Goal: Navigation & Orientation: Find specific page/section

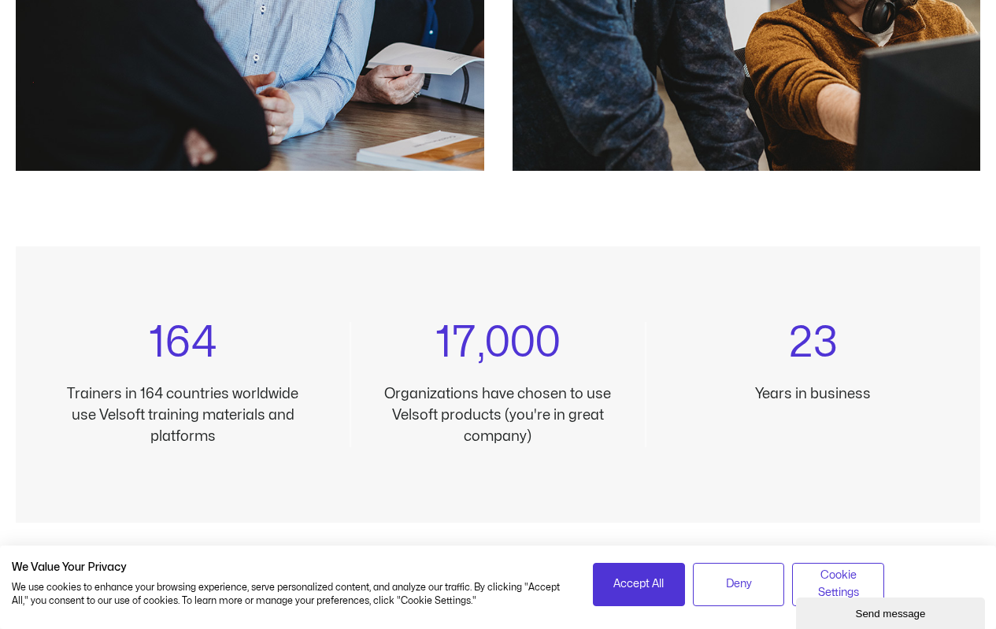
scroll to position [1496, 0]
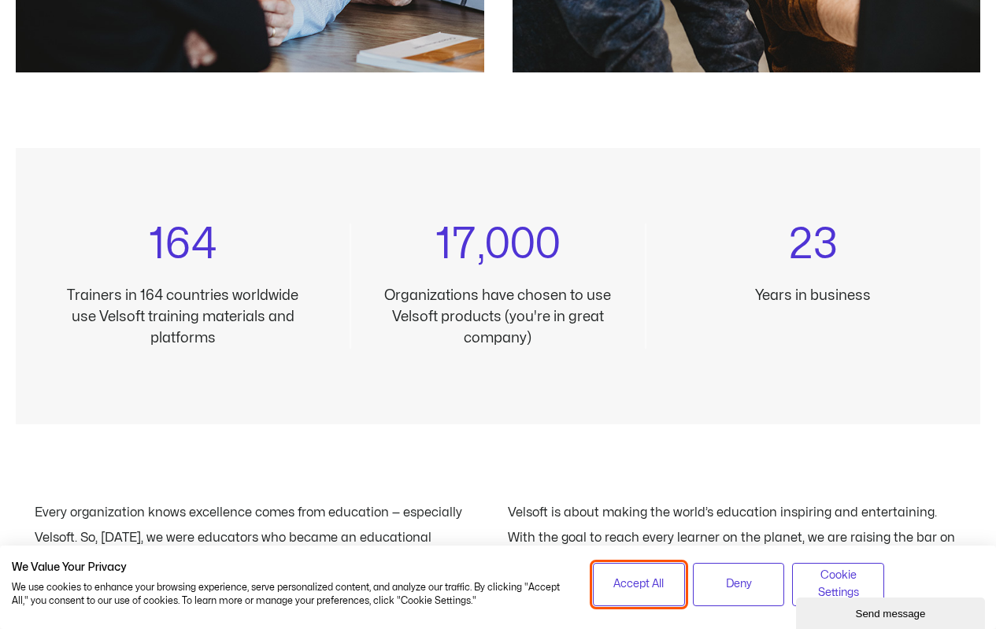
click at [624, 587] on span "Accept All" at bounding box center [639, 584] width 50 height 17
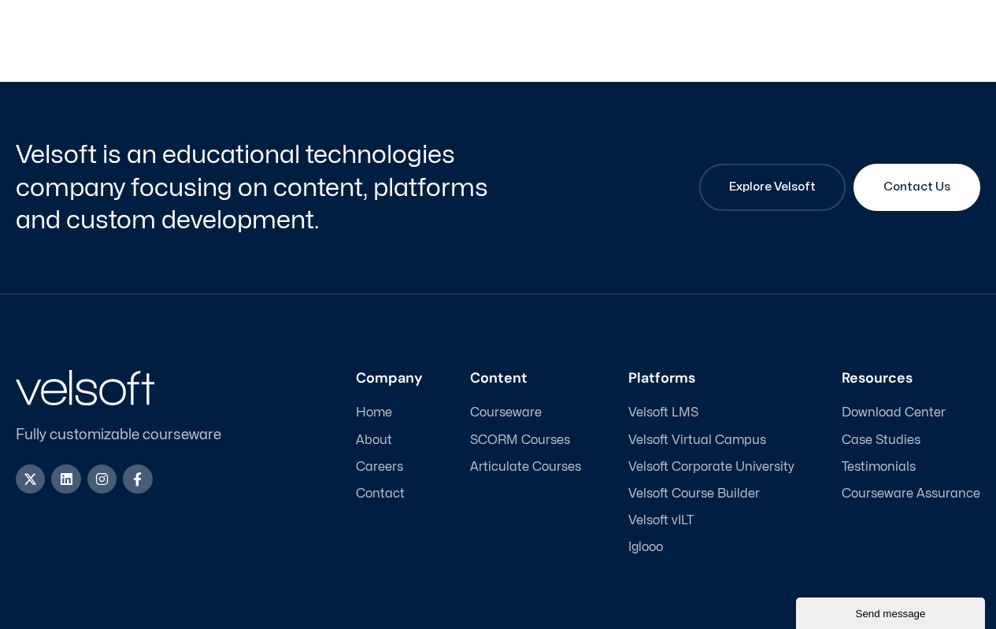
scroll to position [5277, 0]
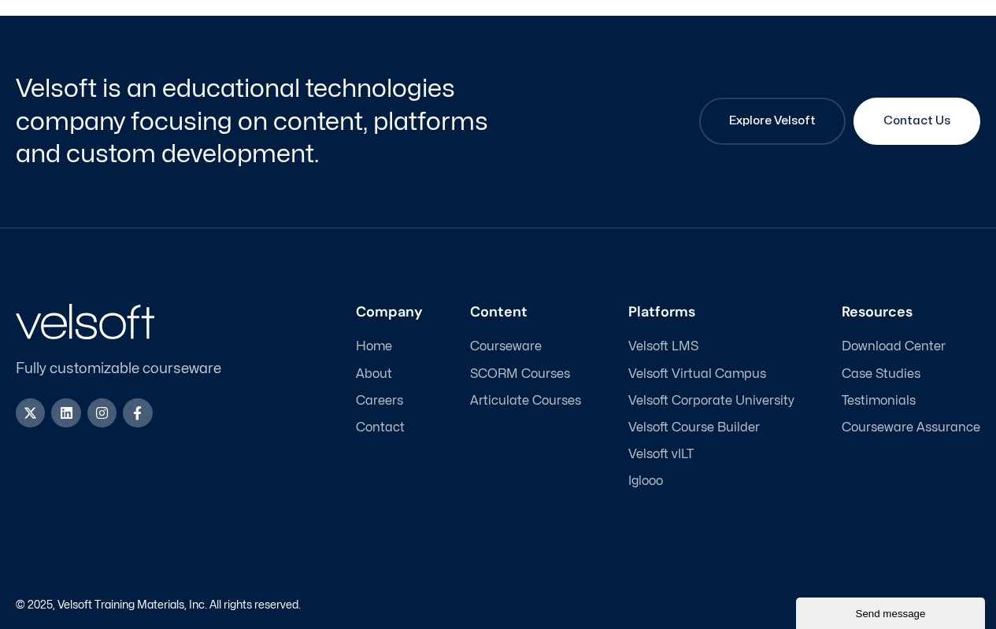
click at [395, 428] on span "Contact" at bounding box center [380, 428] width 49 height 15
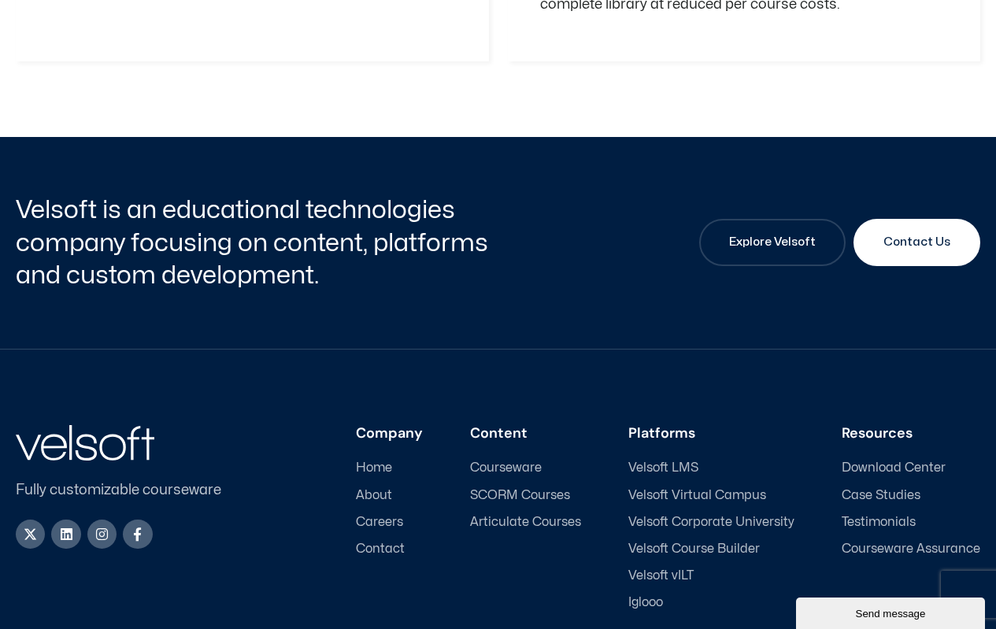
scroll to position [2284, 0]
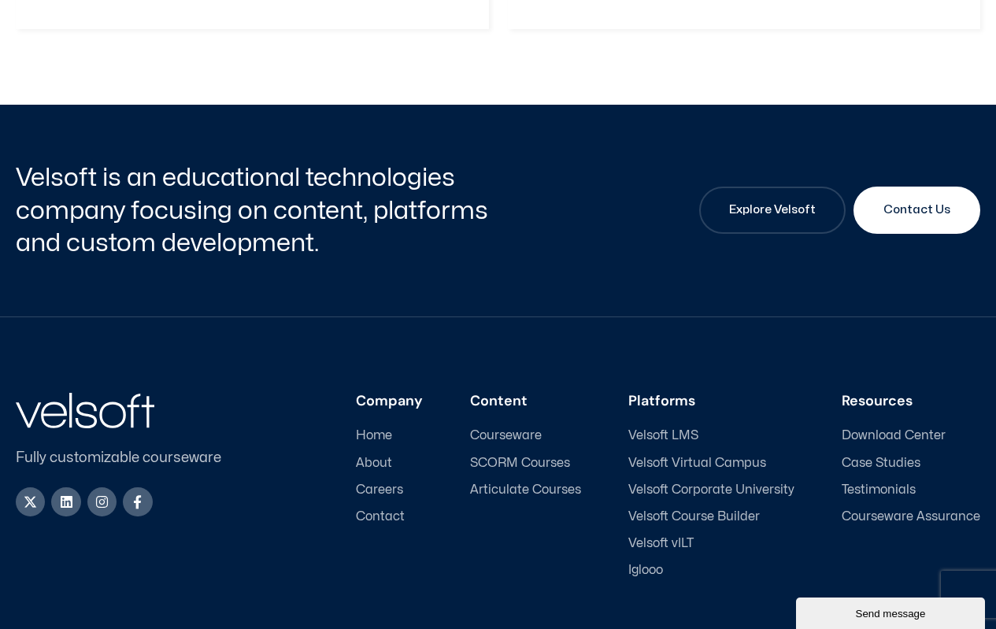
click at [387, 486] on span "Careers" at bounding box center [379, 490] width 47 height 15
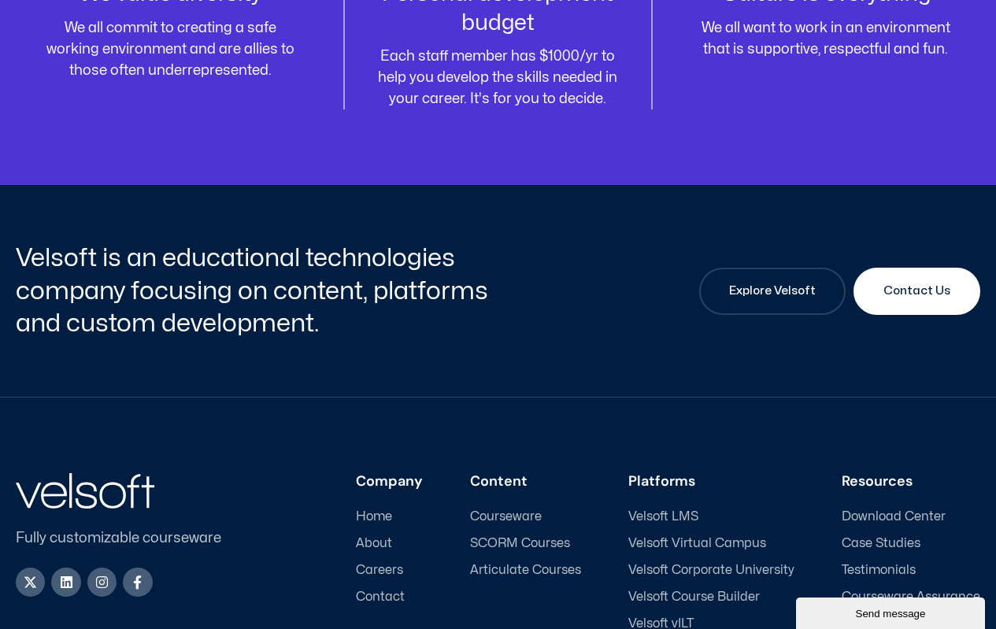
scroll to position [2127, 0]
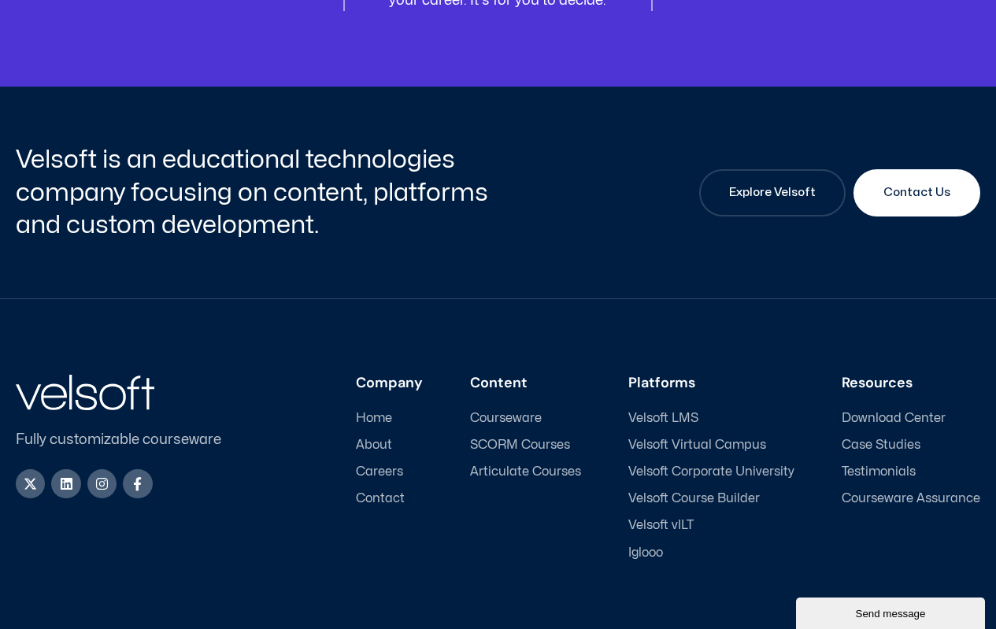
click at [391, 491] on span "Contact" at bounding box center [380, 498] width 49 height 15
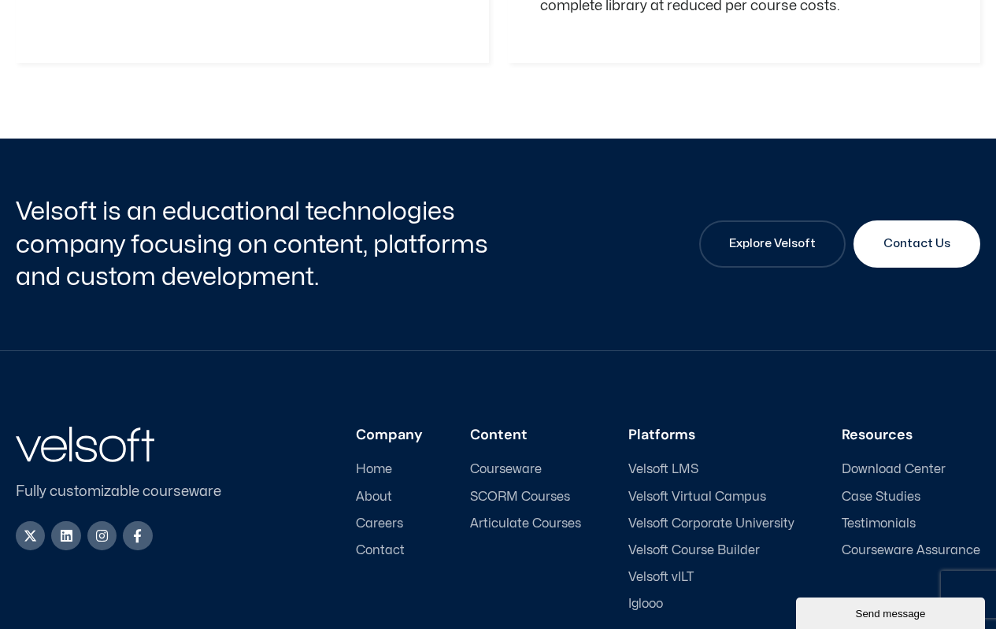
scroll to position [2284, 0]
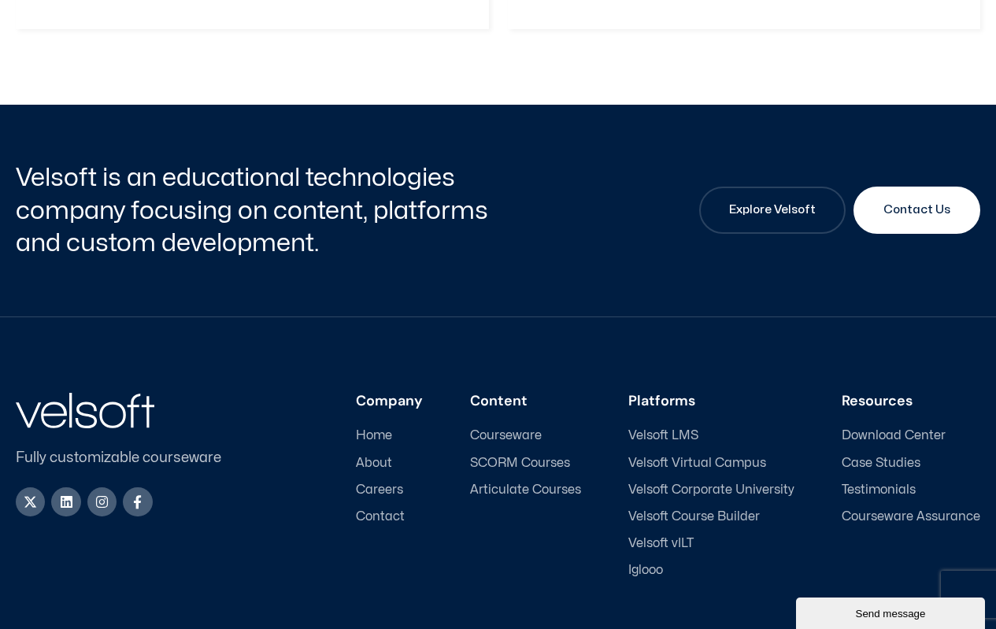
drag, startPoint x: 373, startPoint y: 436, endPoint x: 504, endPoint y: 283, distance: 201.6
click at [504, 283] on div "Velsoft is an educational technologies company focusing on content, platforms a…" at bounding box center [498, 211] width 965 height 212
click at [375, 463] on span "About" at bounding box center [374, 463] width 36 height 15
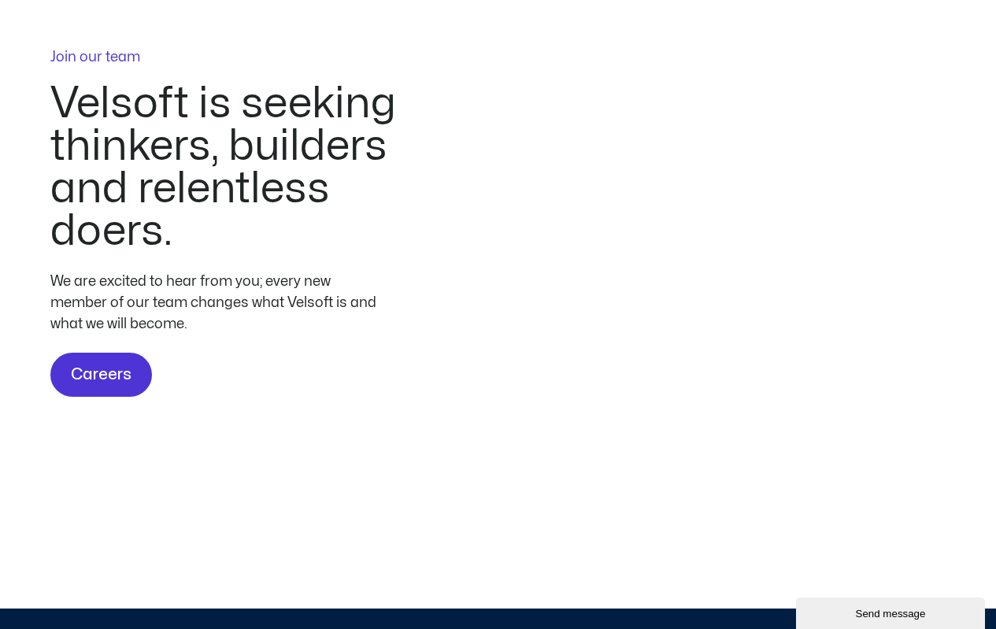
scroll to position [4726, 0]
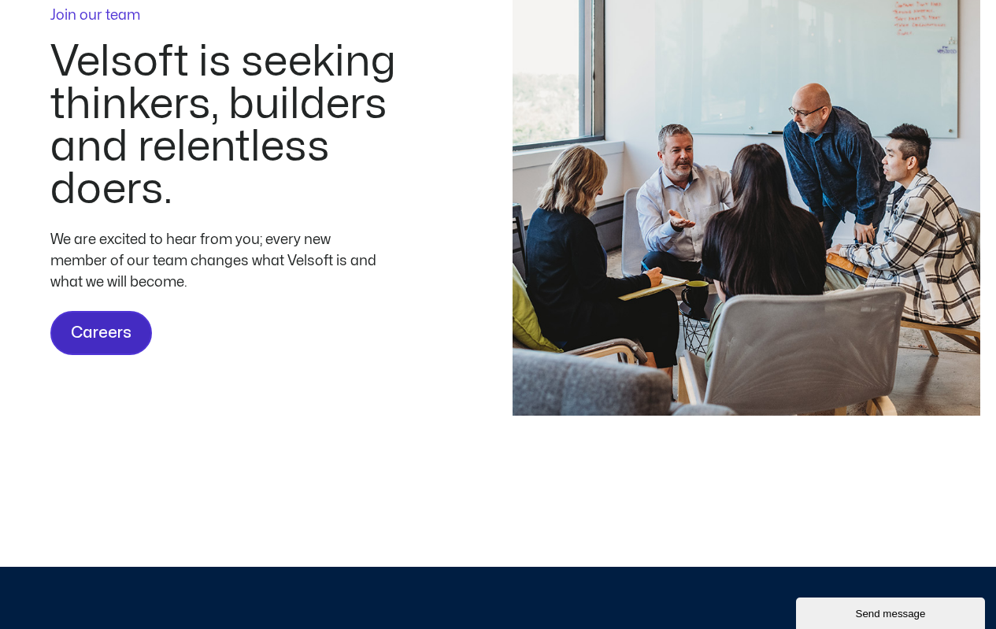
click at [102, 334] on span "Careers" at bounding box center [101, 333] width 61 height 25
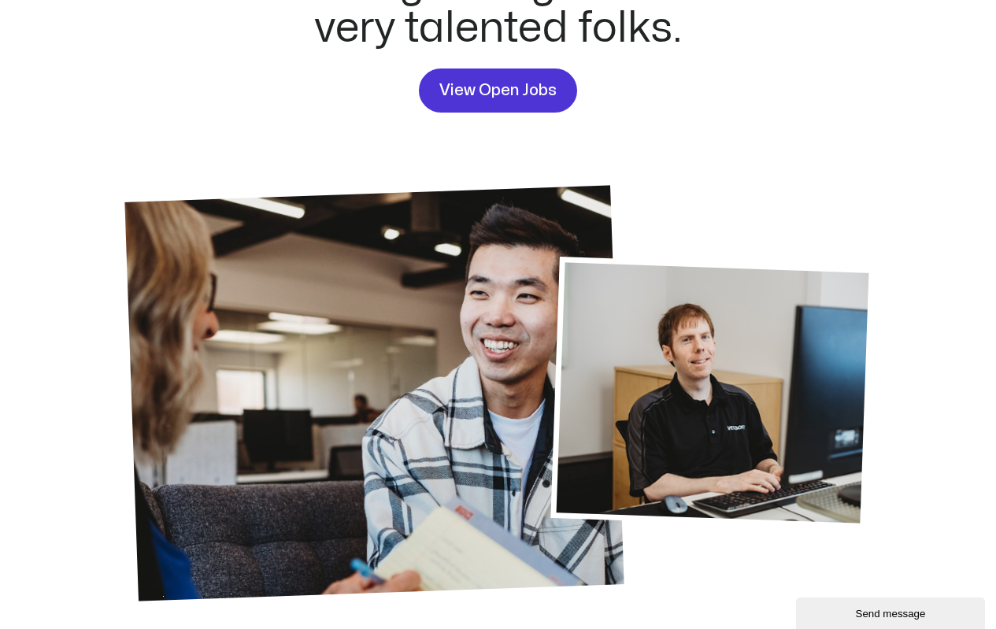
scroll to position [79, 0]
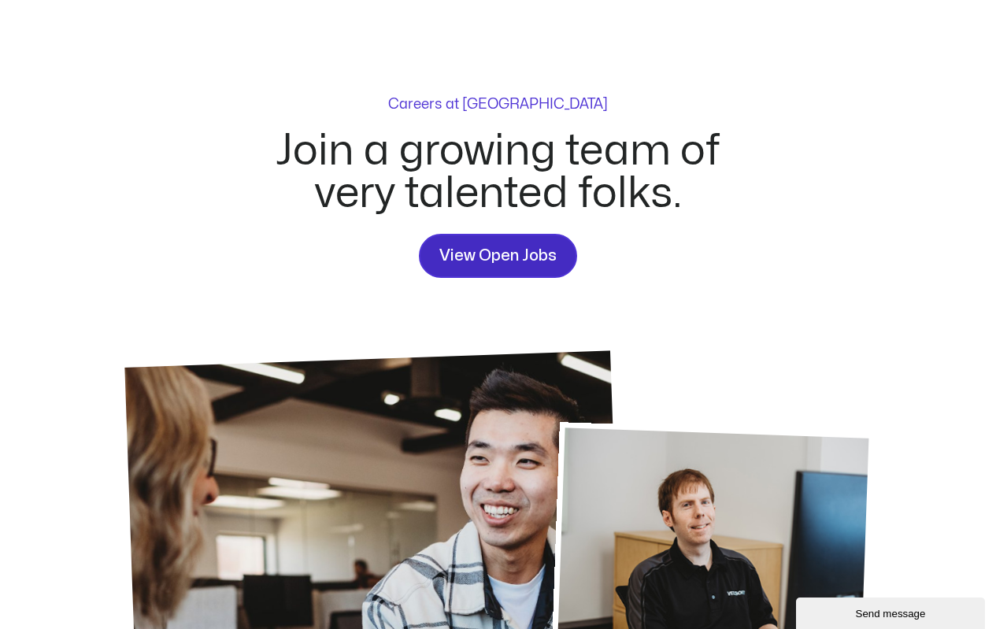
click at [519, 253] on span "View Open Jobs" at bounding box center [497, 255] width 117 height 25
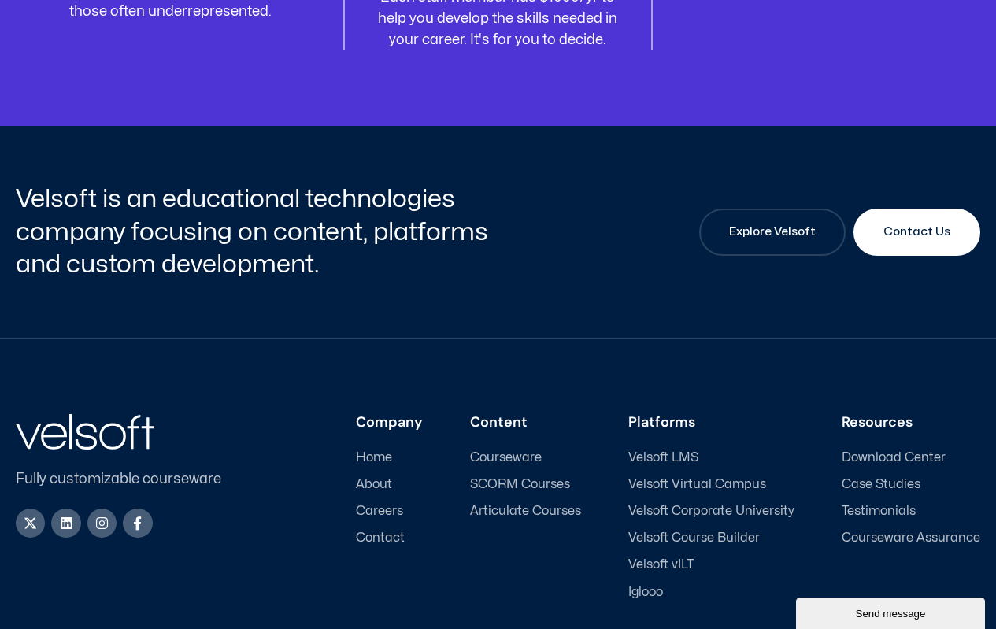
scroll to position [2206, 0]
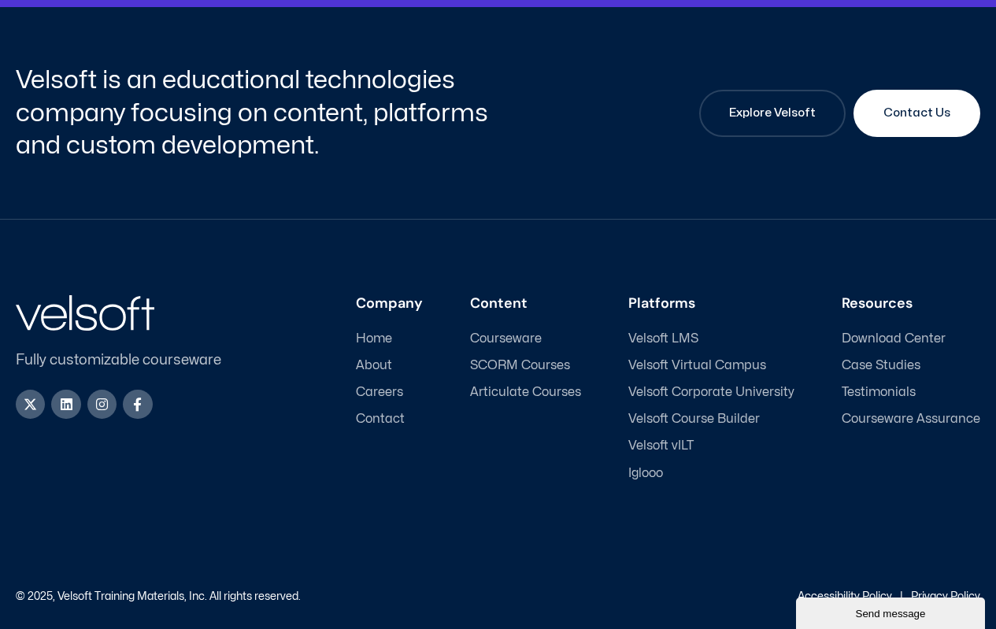
click at [386, 385] on span "Careers" at bounding box center [379, 392] width 47 height 15
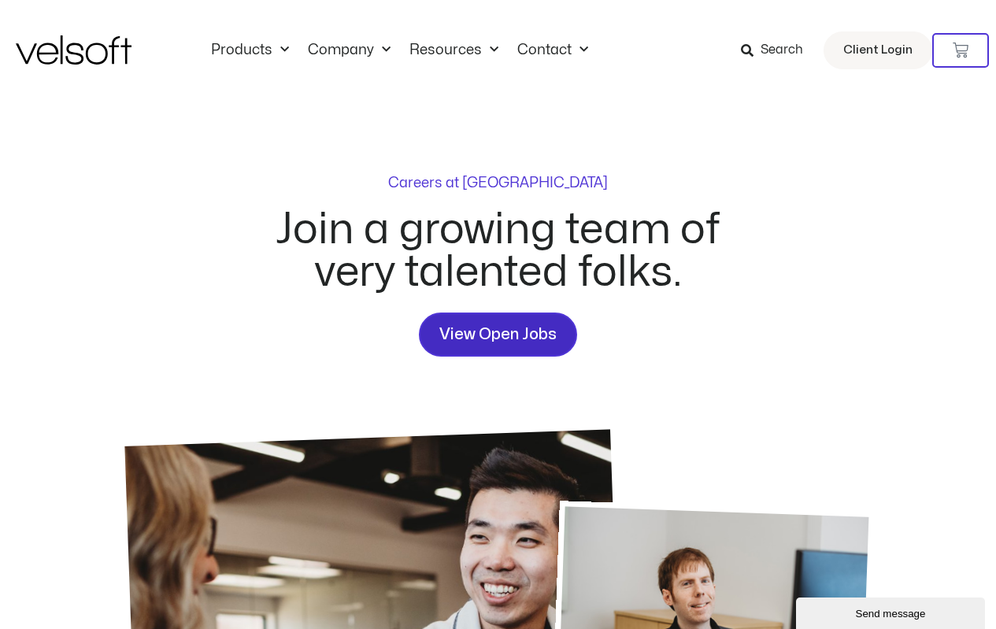
click at [494, 335] on span "View Open Jobs" at bounding box center [497, 334] width 117 height 25
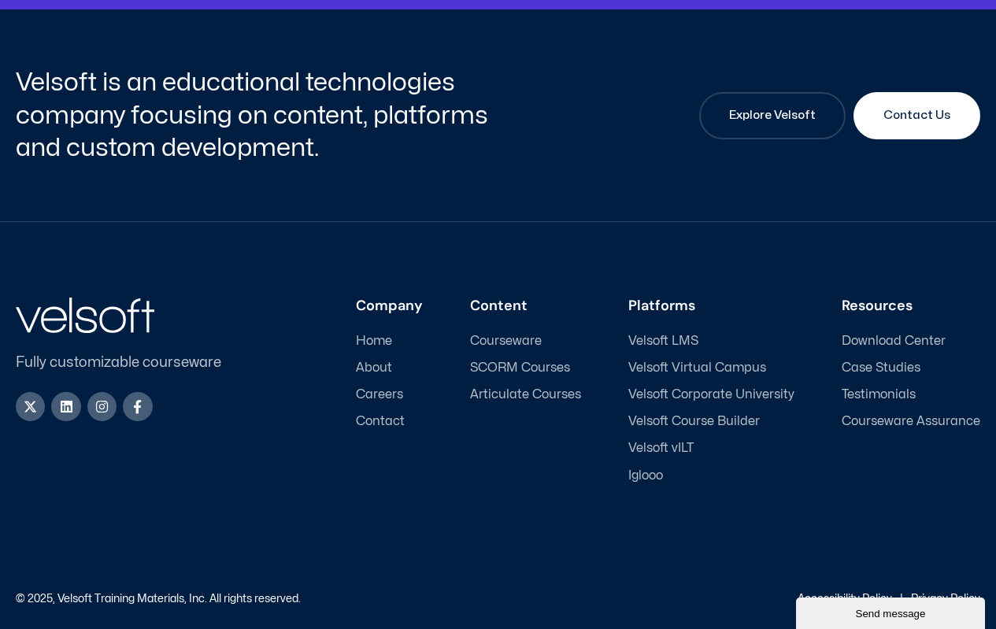
scroll to position [2206, 0]
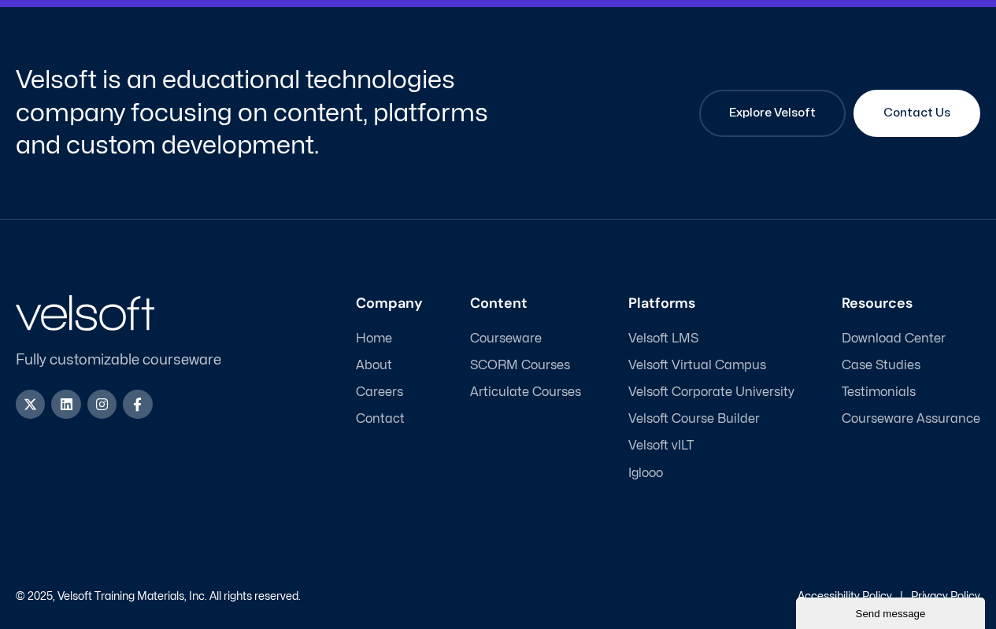
click at [390, 388] on span "Careers" at bounding box center [379, 392] width 47 height 15
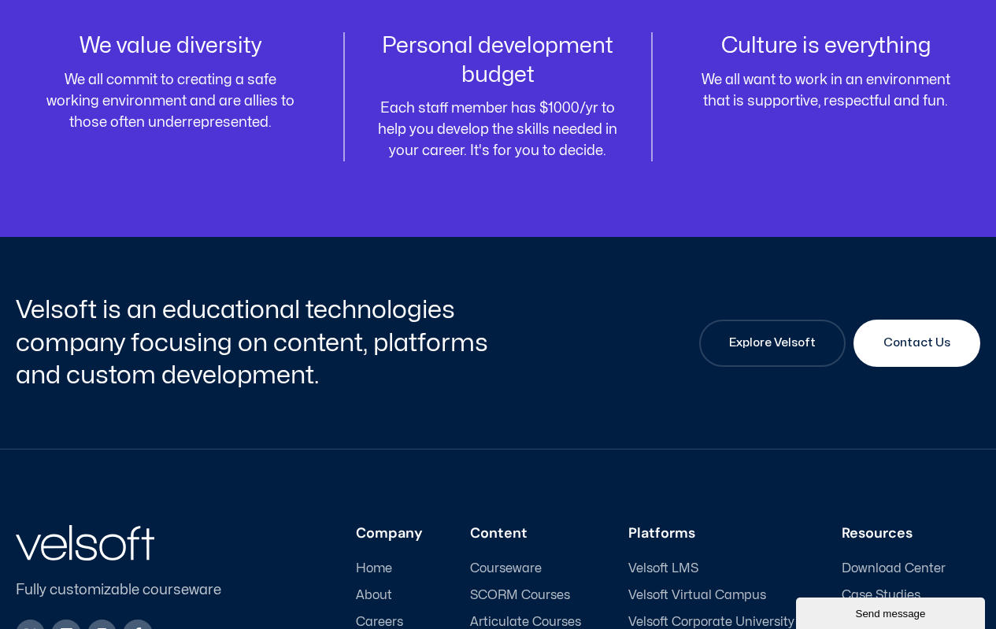
scroll to position [2127, 0]
